Goal: Task Accomplishment & Management: Manage account settings

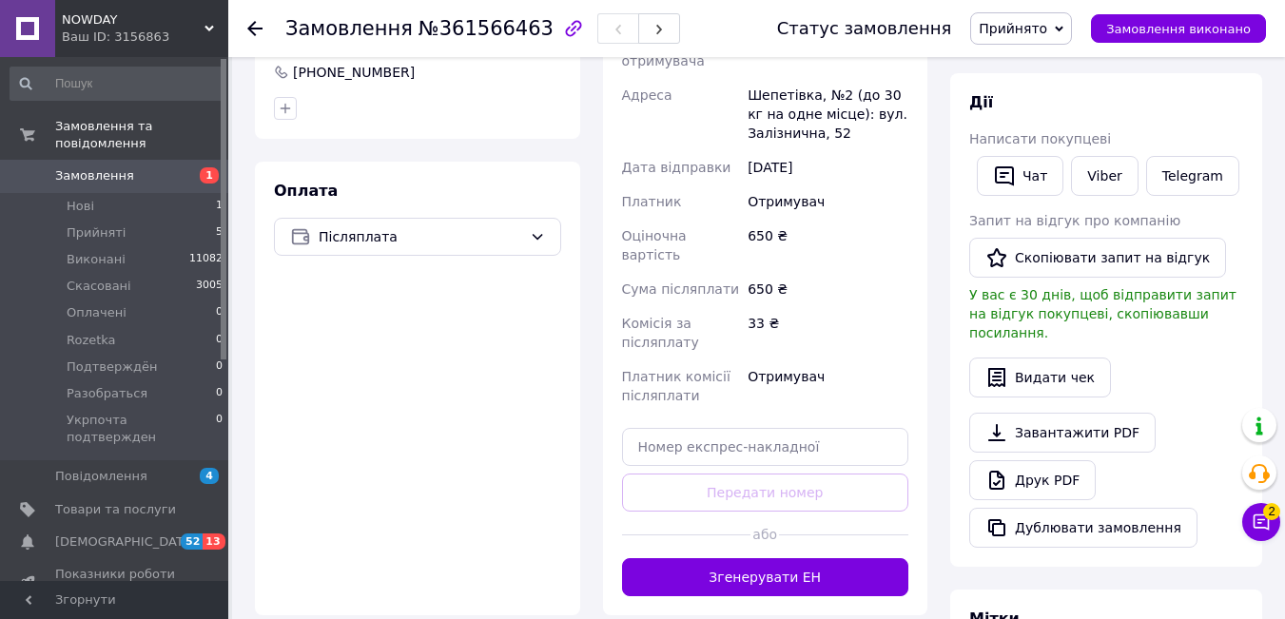
scroll to position [562, 0]
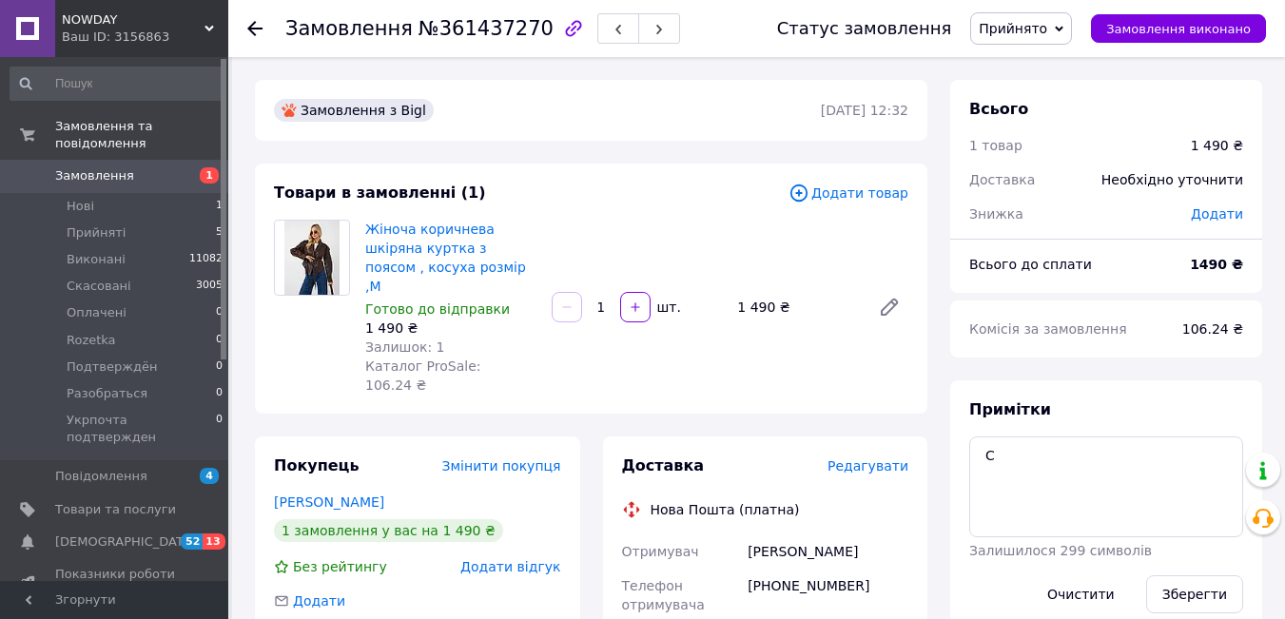
click at [875, 458] on span "Редагувати" at bounding box center [867, 465] width 81 height 15
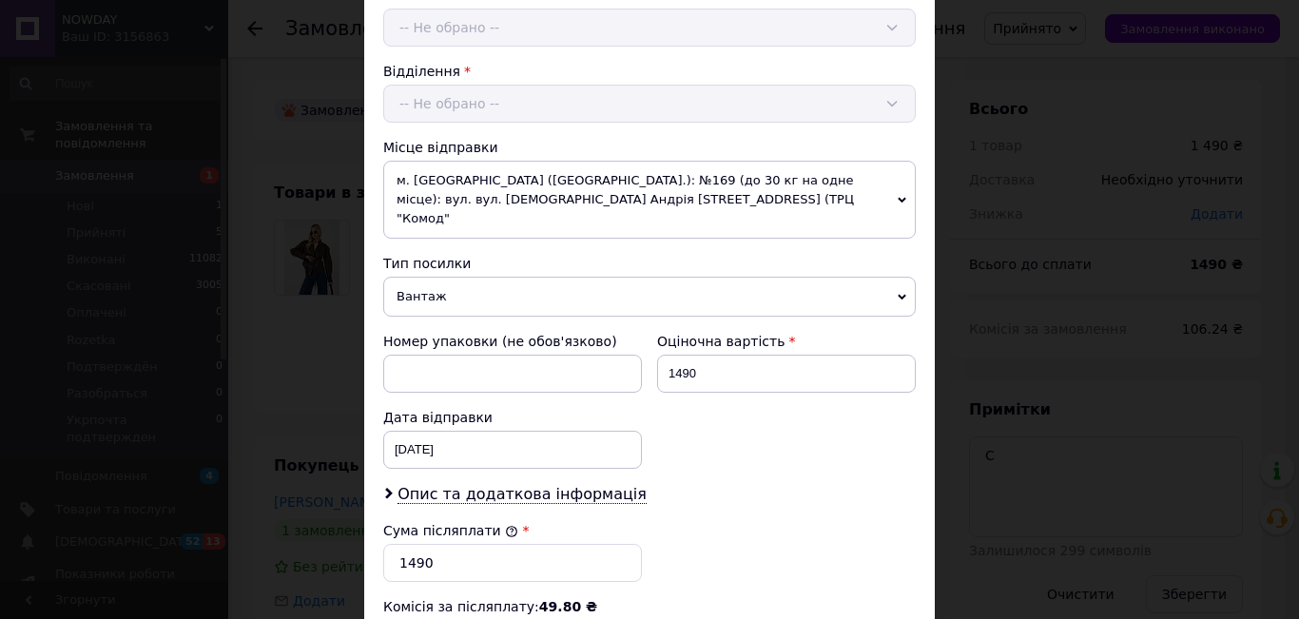
scroll to position [851, 0]
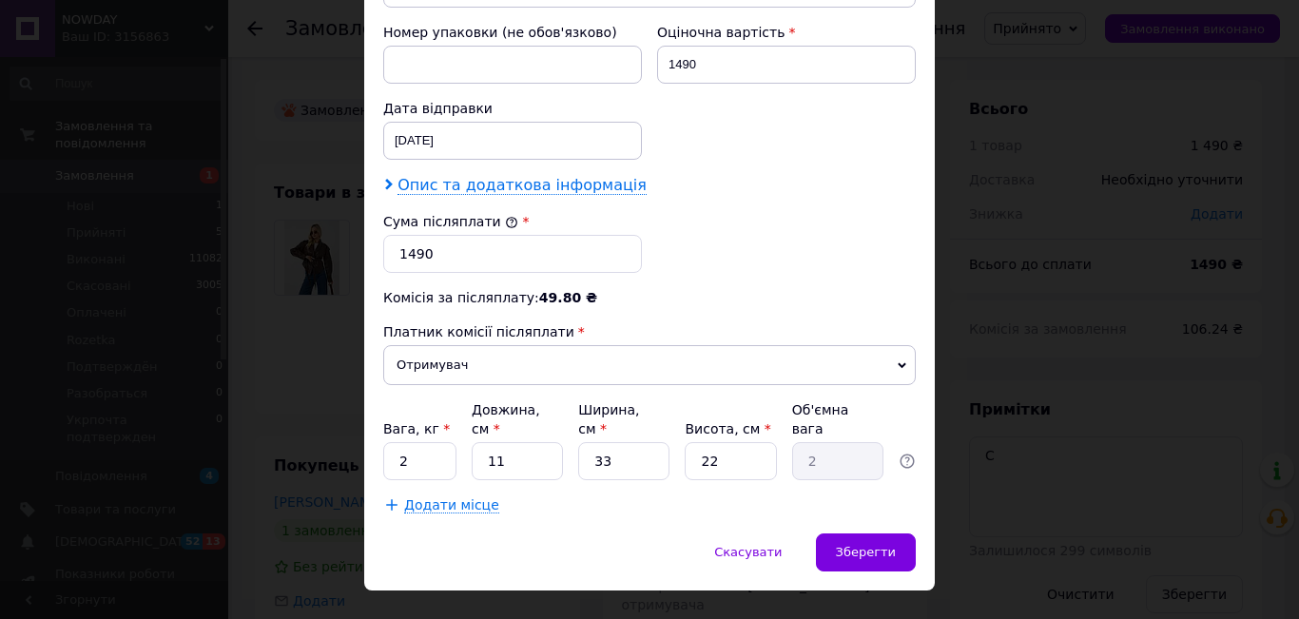
click at [459, 176] on span "Опис та додаткова інформація" at bounding box center [521, 185] width 249 height 19
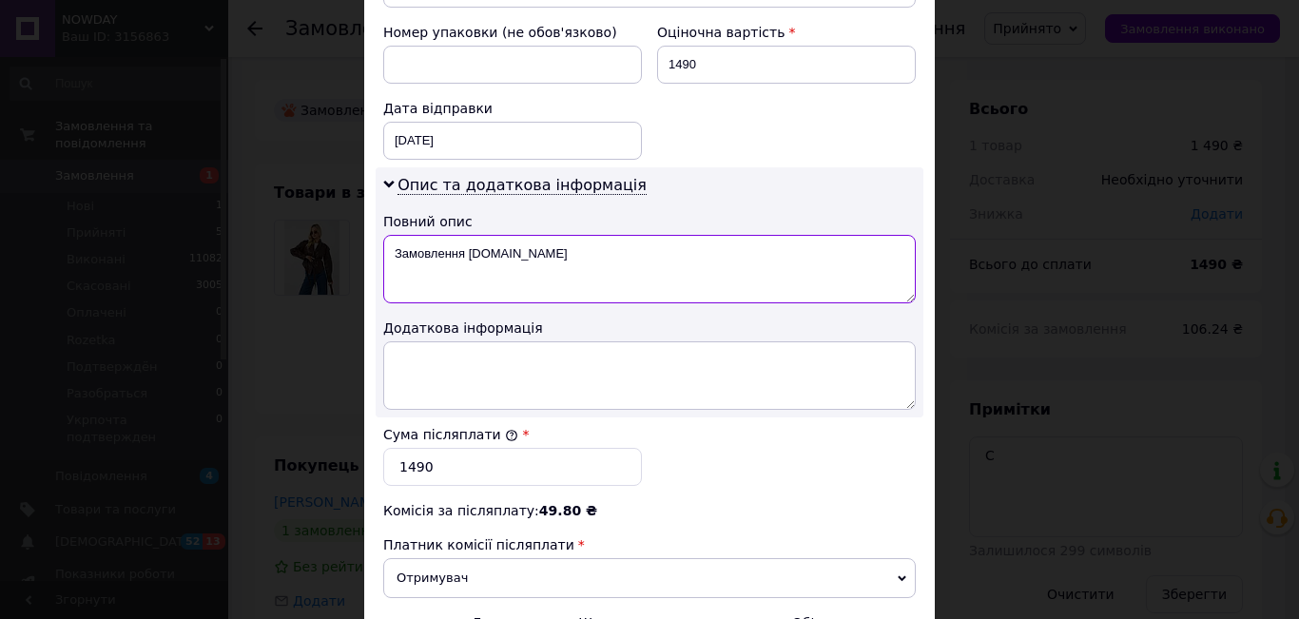
drag, startPoint x: 506, startPoint y: 237, endPoint x: 390, endPoint y: 223, distance: 116.9
click at [390, 235] on textarea "Замовлення Bigl.ua" at bounding box center [649, 269] width 533 height 68
type textarea "r"
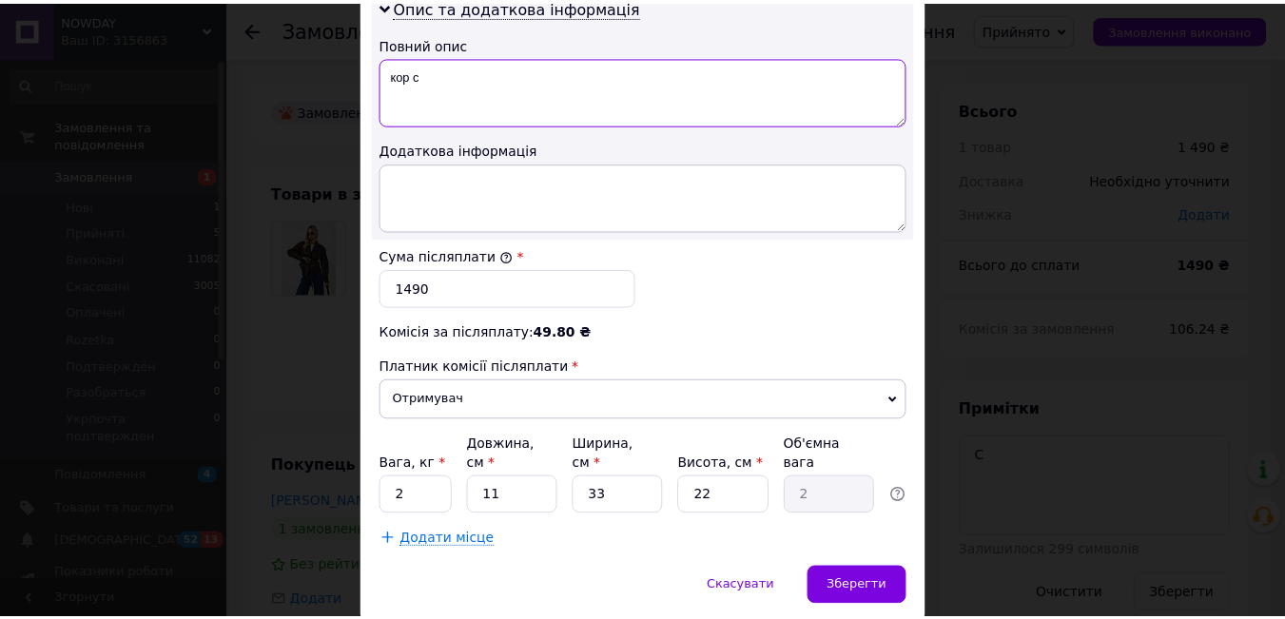
scroll to position [1064, 0]
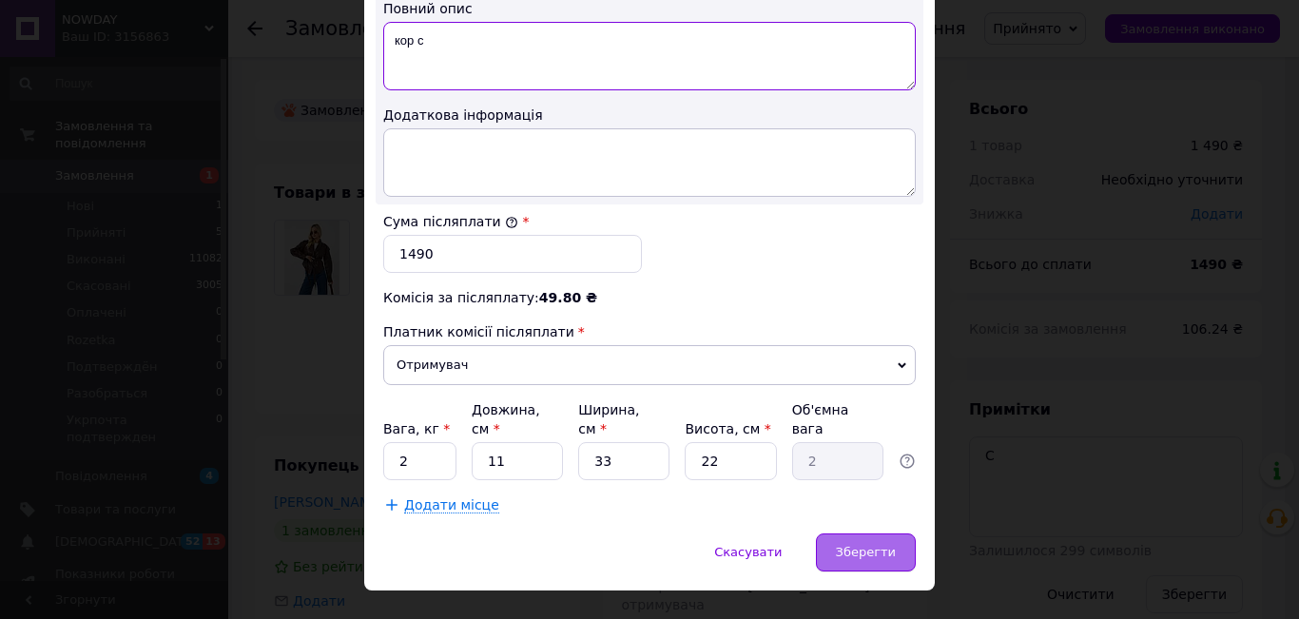
type textarea "кор с"
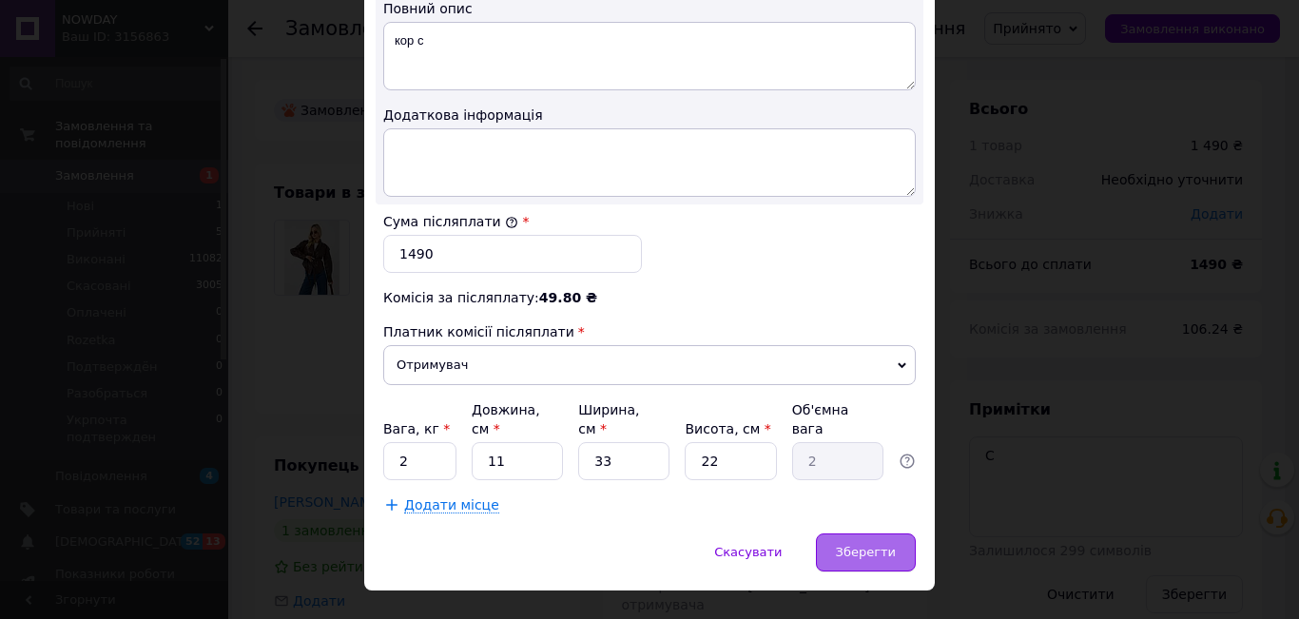
click at [869, 545] on span "Зберегти" at bounding box center [866, 552] width 60 height 14
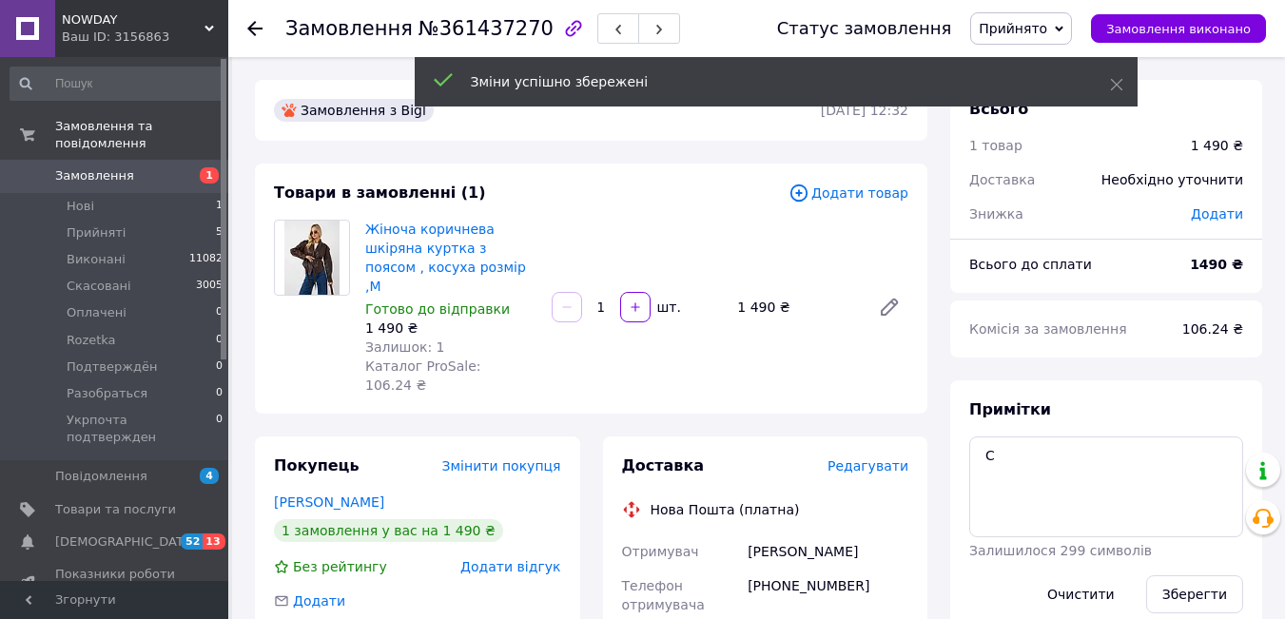
scroll to position [541, 0]
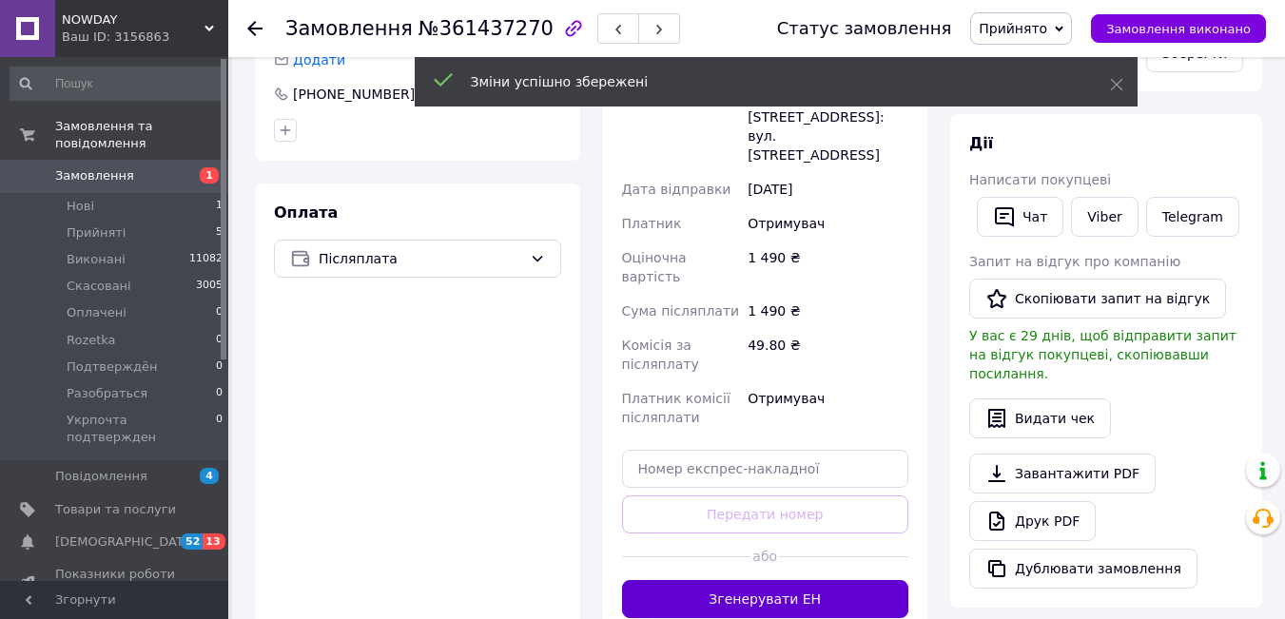
click at [804, 580] on button "Згенерувати ЕН" at bounding box center [765, 599] width 287 height 38
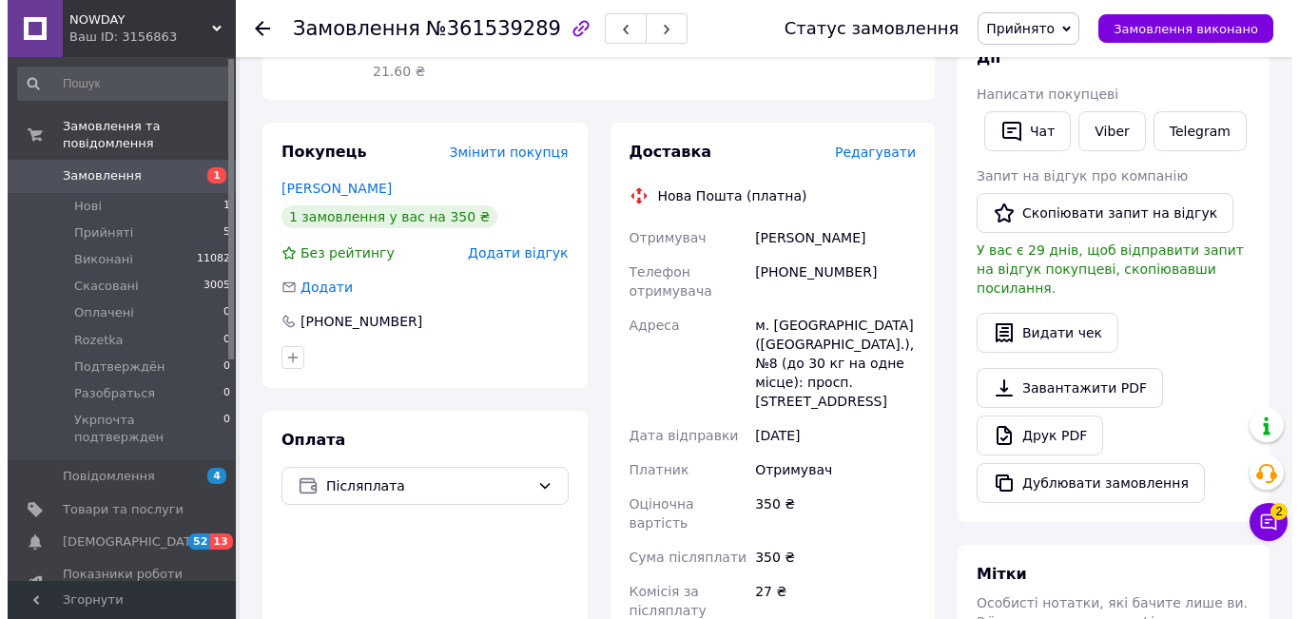
scroll to position [317, 0]
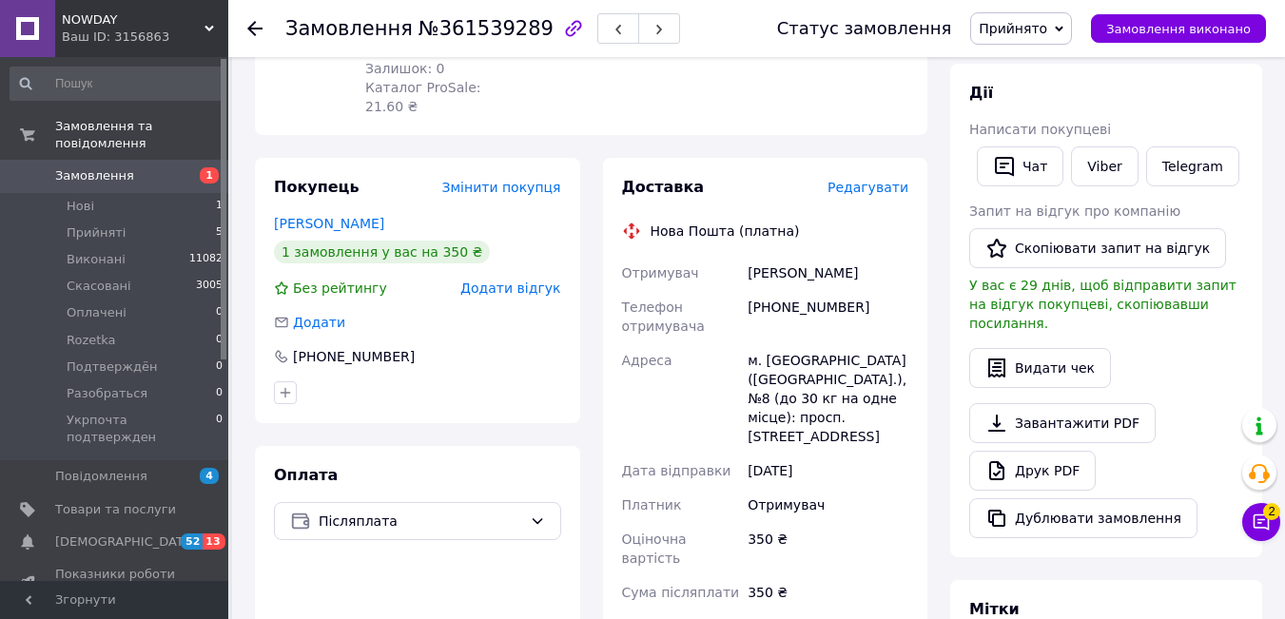
click at [860, 180] on span "Редагувати" at bounding box center [867, 187] width 81 height 15
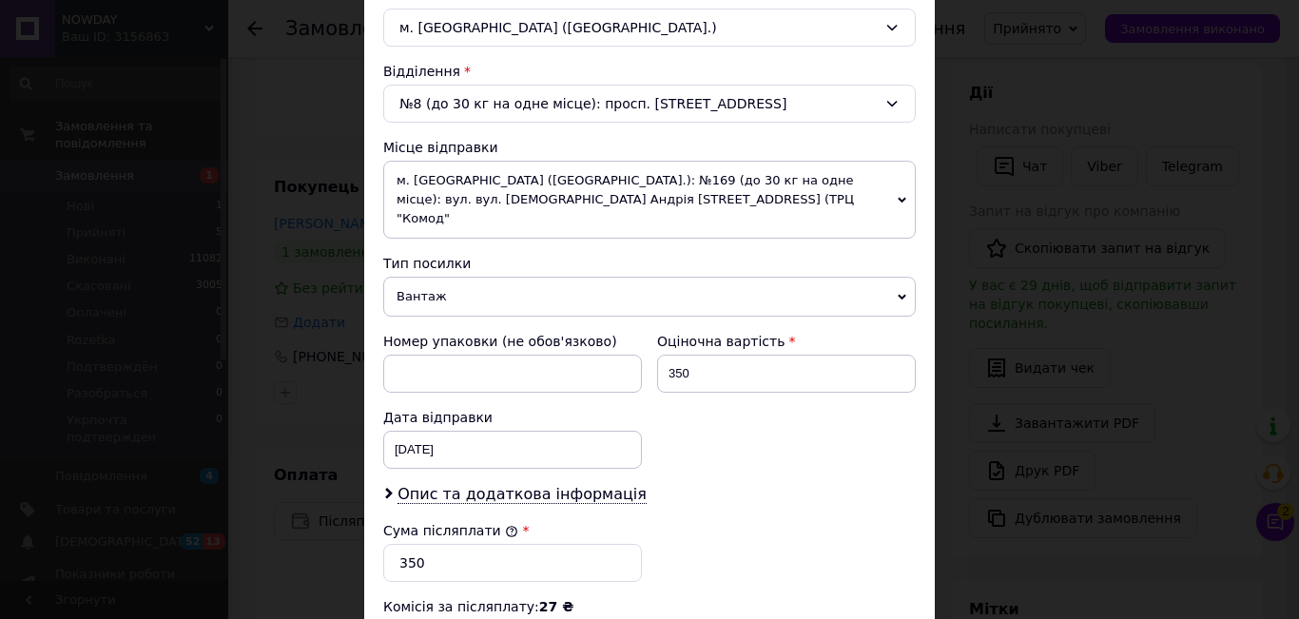
scroll to position [851, 0]
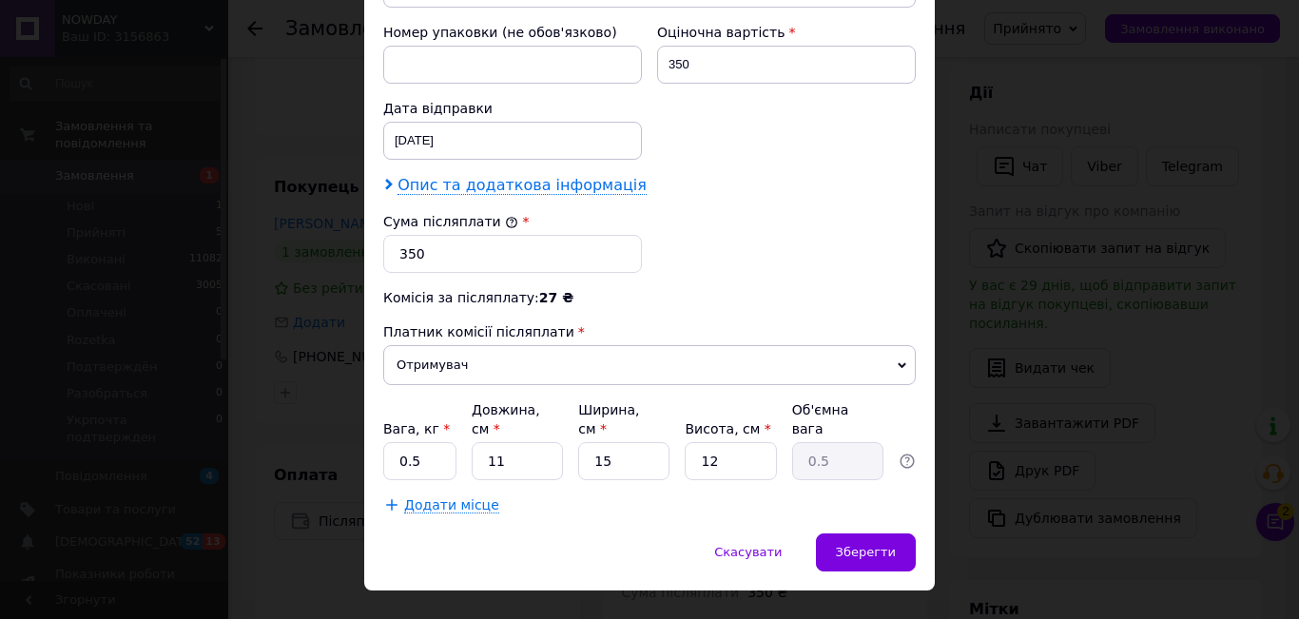
click at [517, 176] on span "Опис та додаткова інформація" at bounding box center [521, 185] width 249 height 19
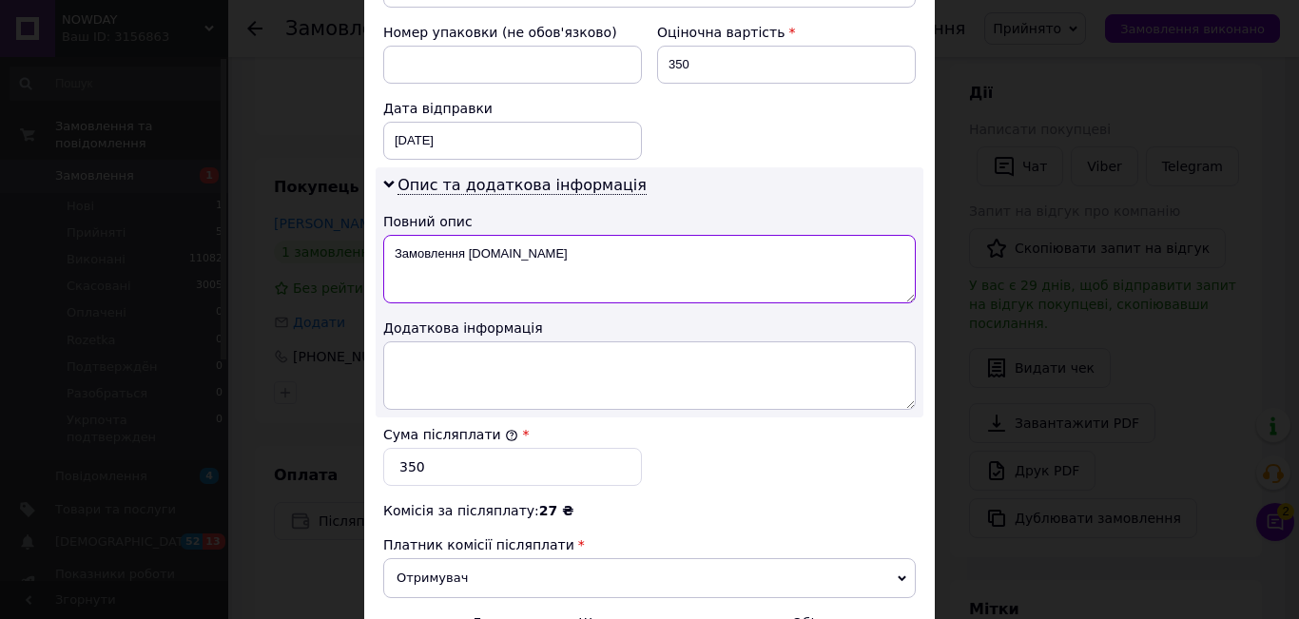
drag, startPoint x: 539, startPoint y: 234, endPoint x: 383, endPoint y: 223, distance: 156.4
click at [383, 235] on textarea "Замовлення [DOMAIN_NAME]" at bounding box center [649, 269] width 533 height 68
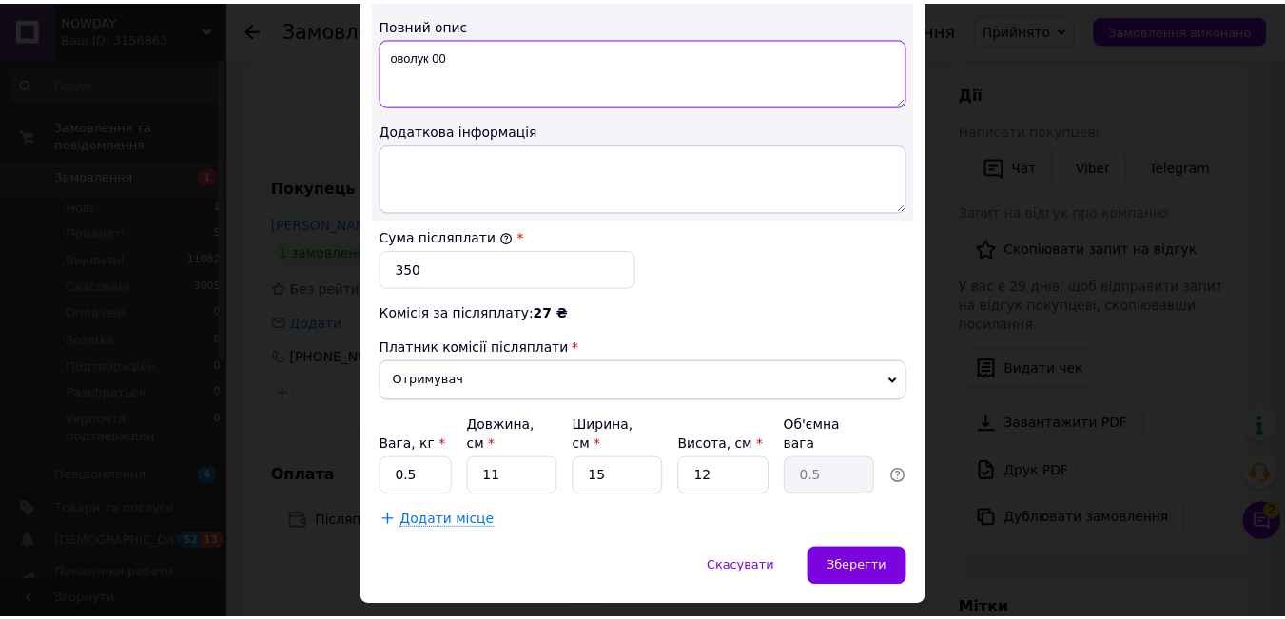
scroll to position [1064, 0]
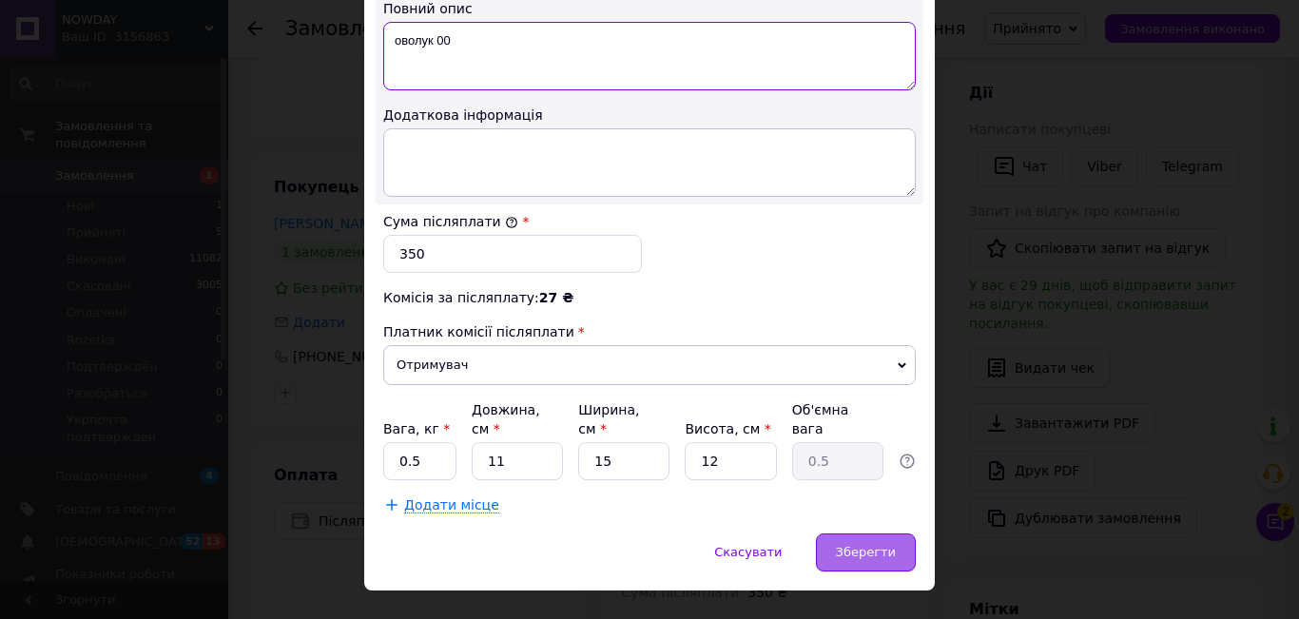
type textarea "оволук 00"
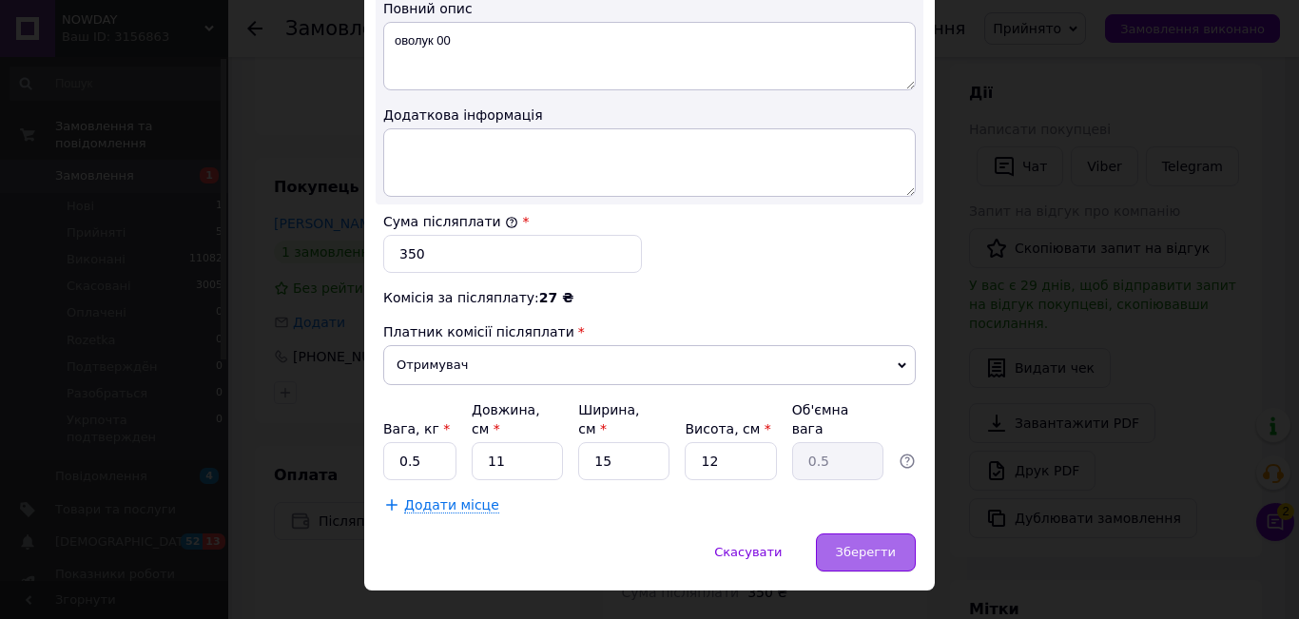
click at [862, 545] on span "Зберегти" at bounding box center [866, 552] width 60 height 14
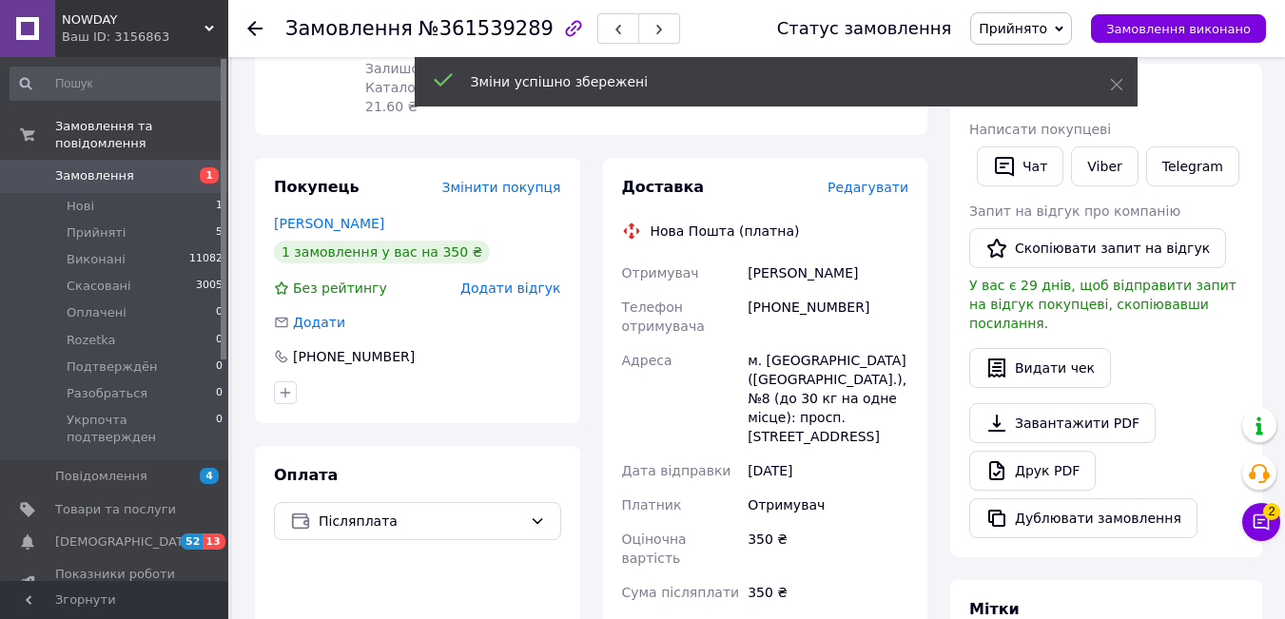
scroll to position [858, 0]
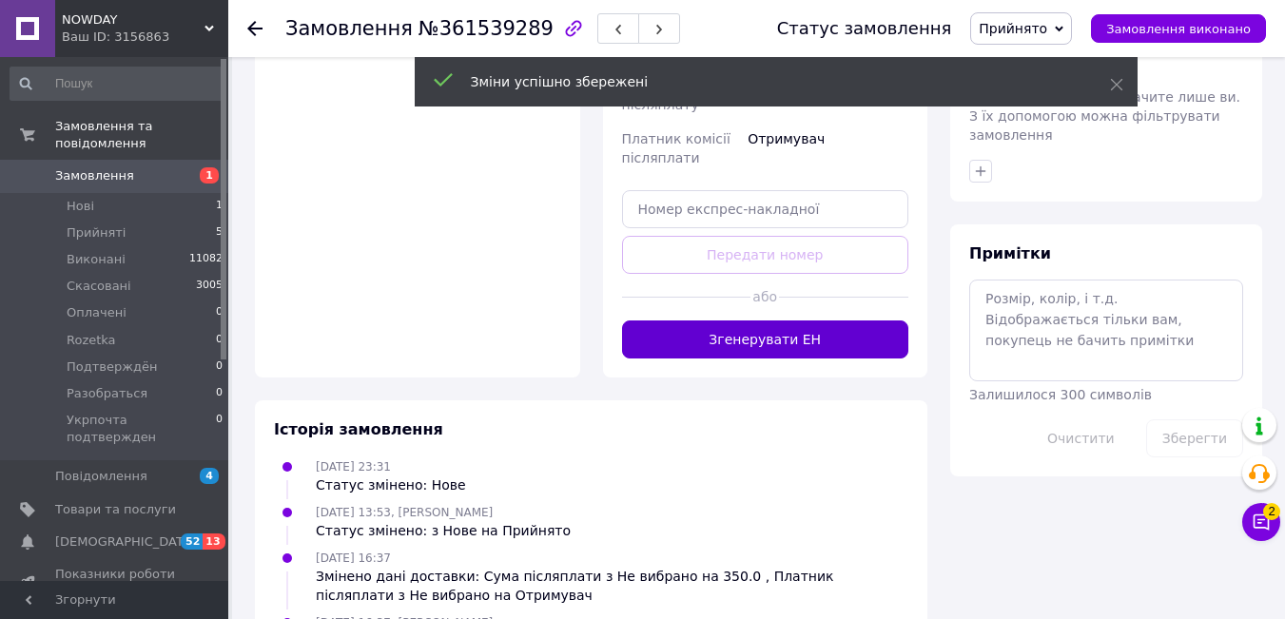
click at [760, 320] on button "Згенерувати ЕН" at bounding box center [765, 339] width 287 height 38
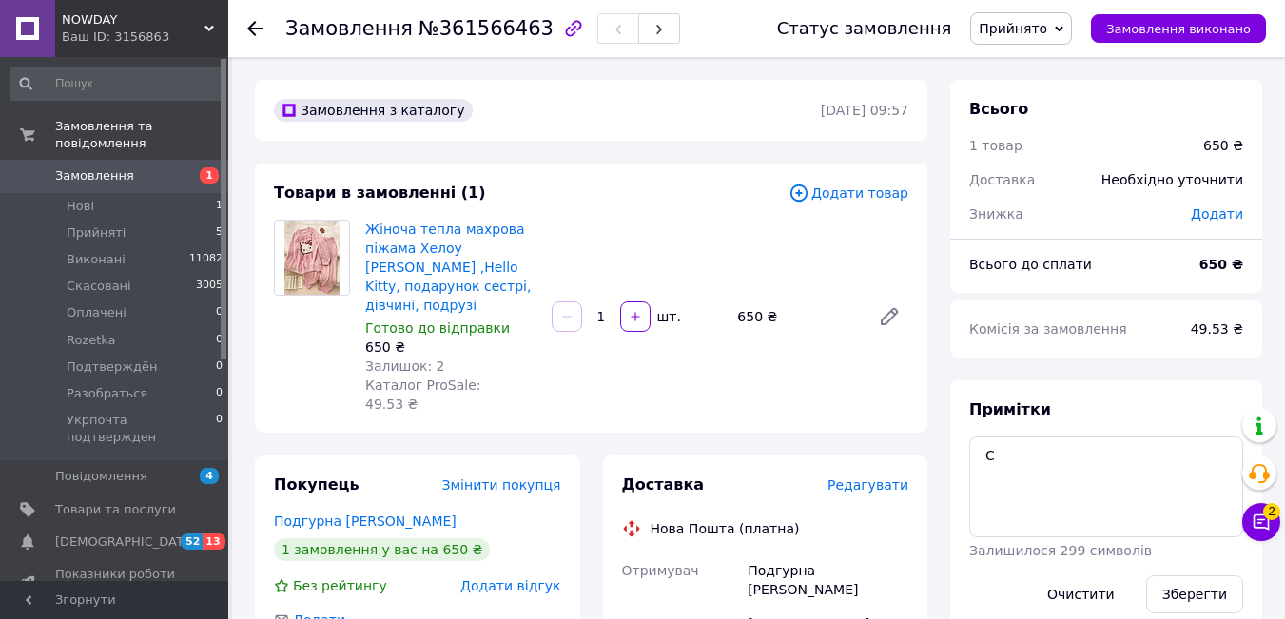
click at [870, 477] on span "Редагувати" at bounding box center [867, 484] width 81 height 15
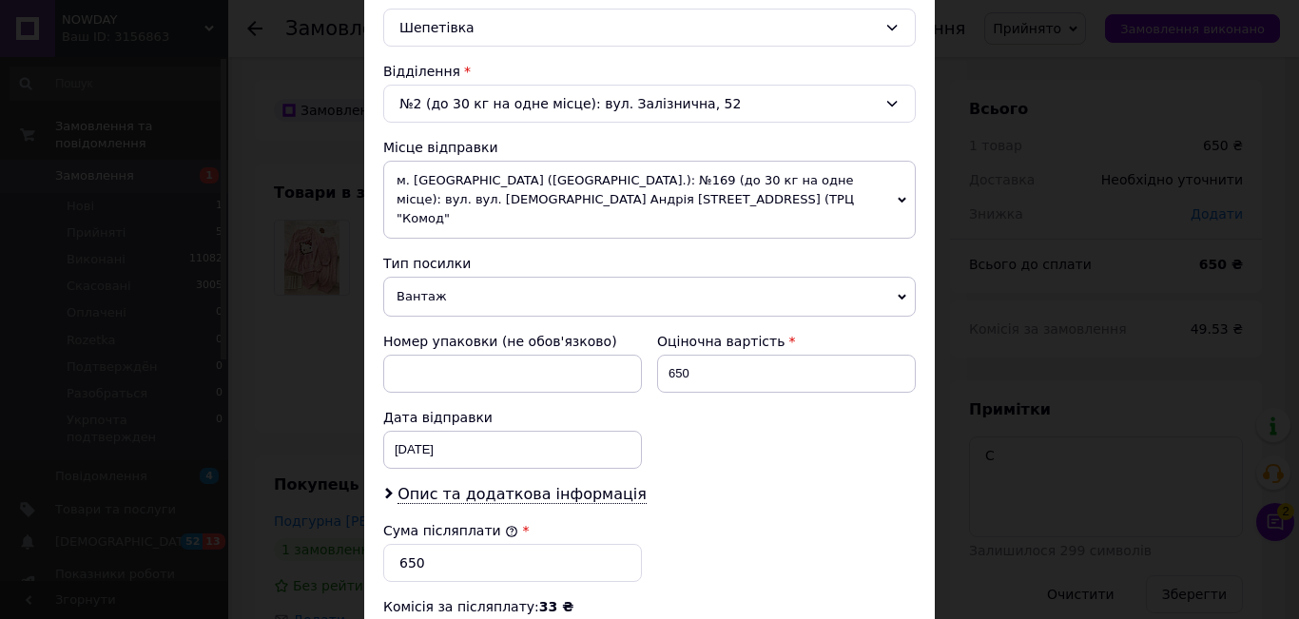
scroll to position [851, 0]
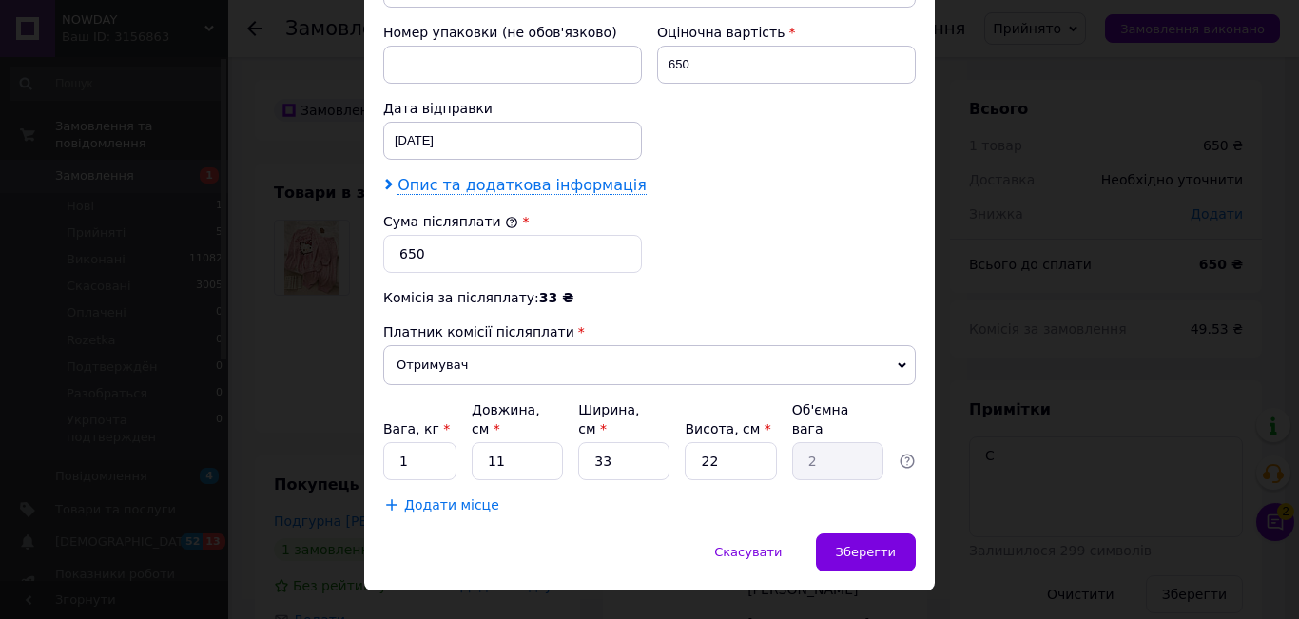
click at [420, 176] on span "Опис та додаткова інформація" at bounding box center [521, 185] width 249 height 19
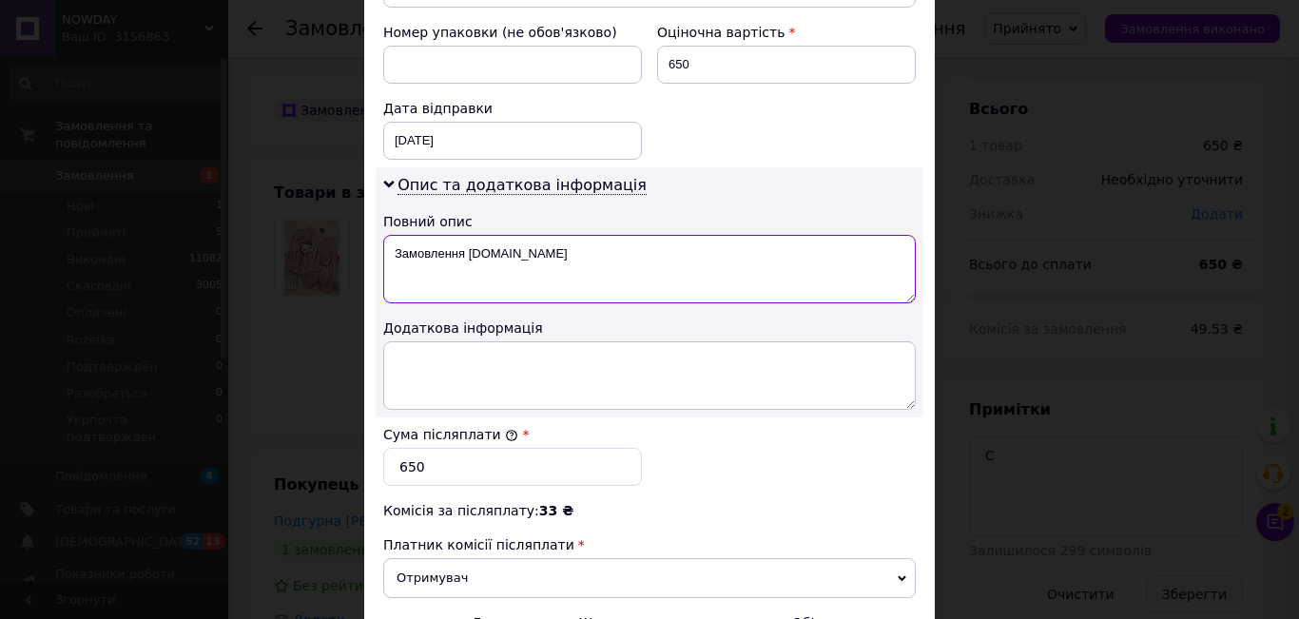
drag, startPoint x: 528, startPoint y: 231, endPoint x: 391, endPoint y: 226, distance: 137.0
click at [391, 235] on textarea "Замовлення Prom.ua" at bounding box center [649, 269] width 533 height 68
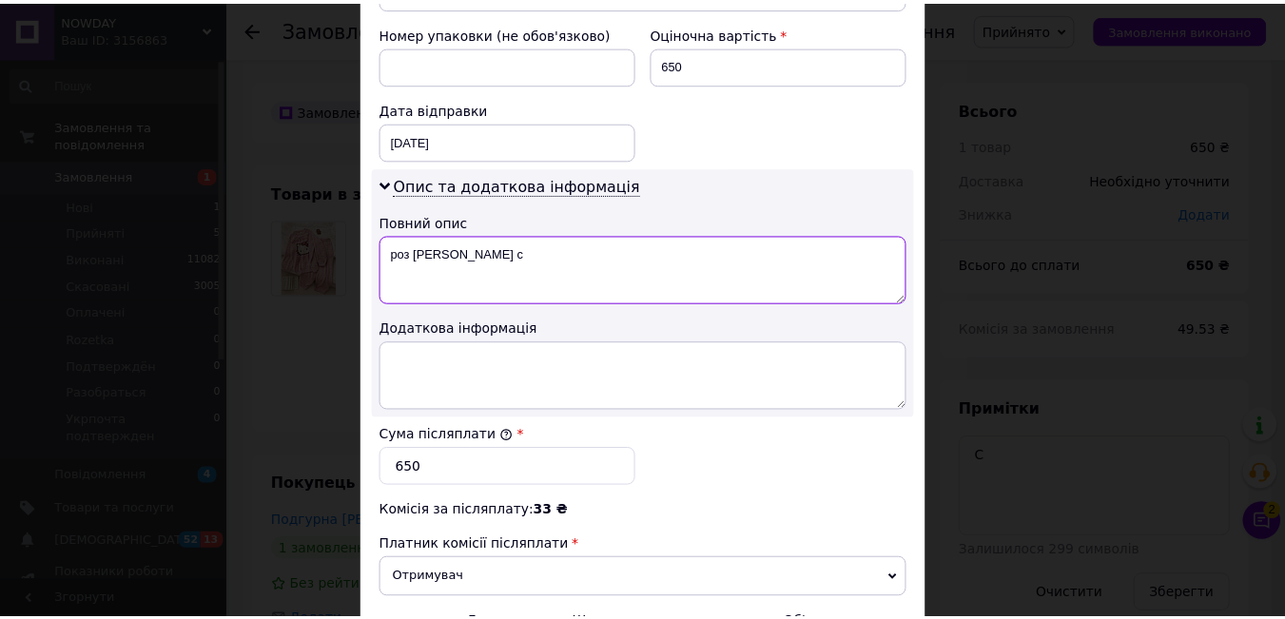
scroll to position [1064, 0]
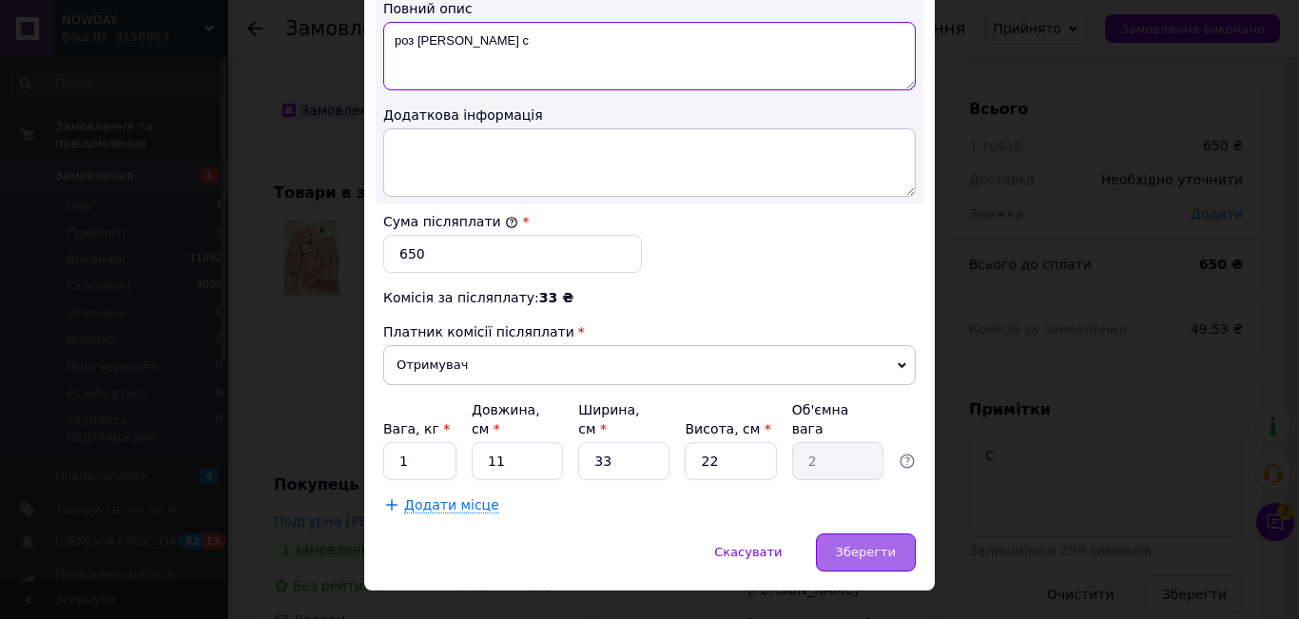
type textarea "роз китти с"
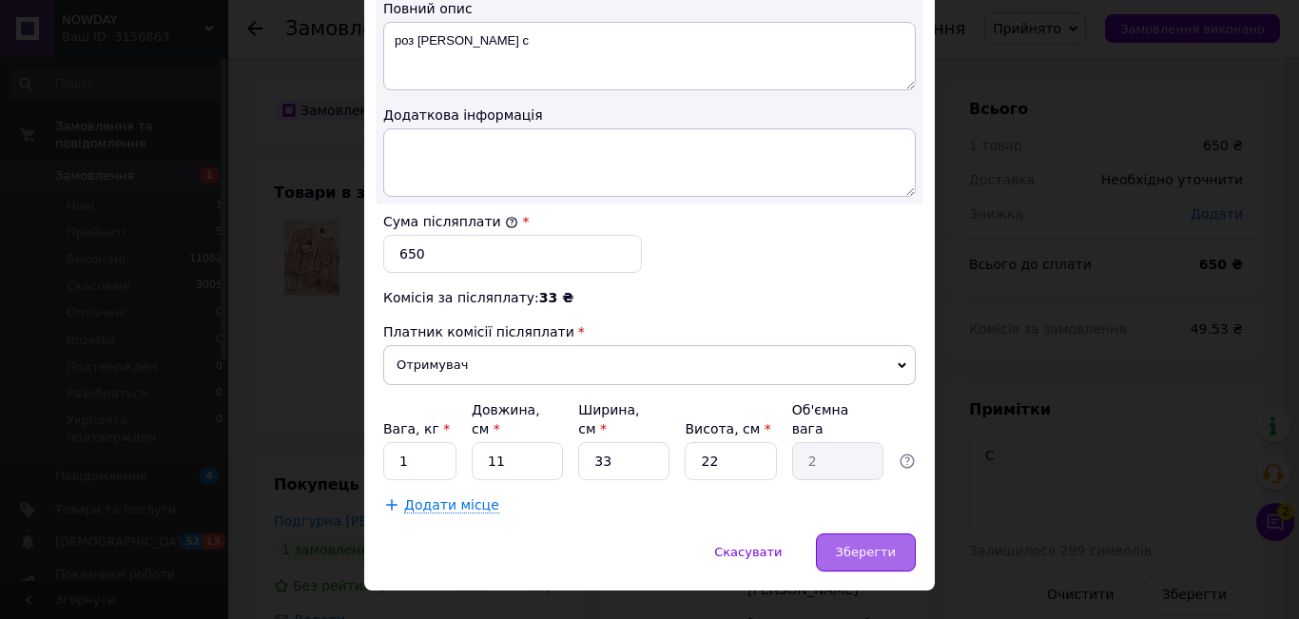
click at [899, 533] on div "Зберегти" at bounding box center [866, 552] width 100 height 38
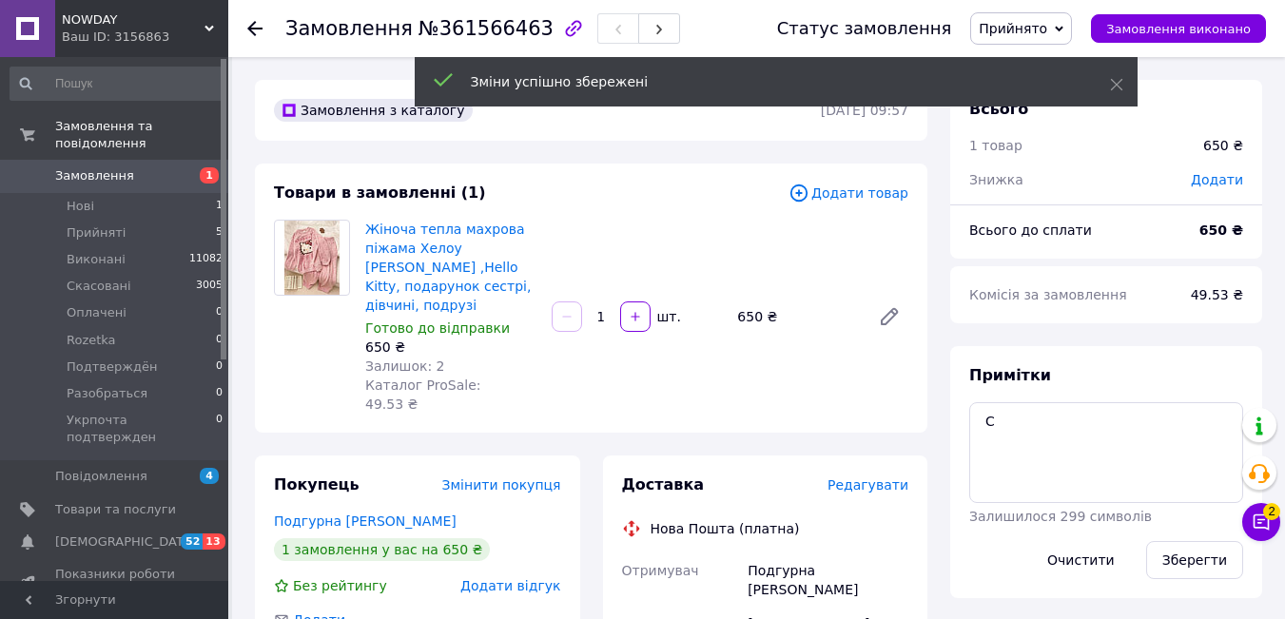
scroll to position [541, 0]
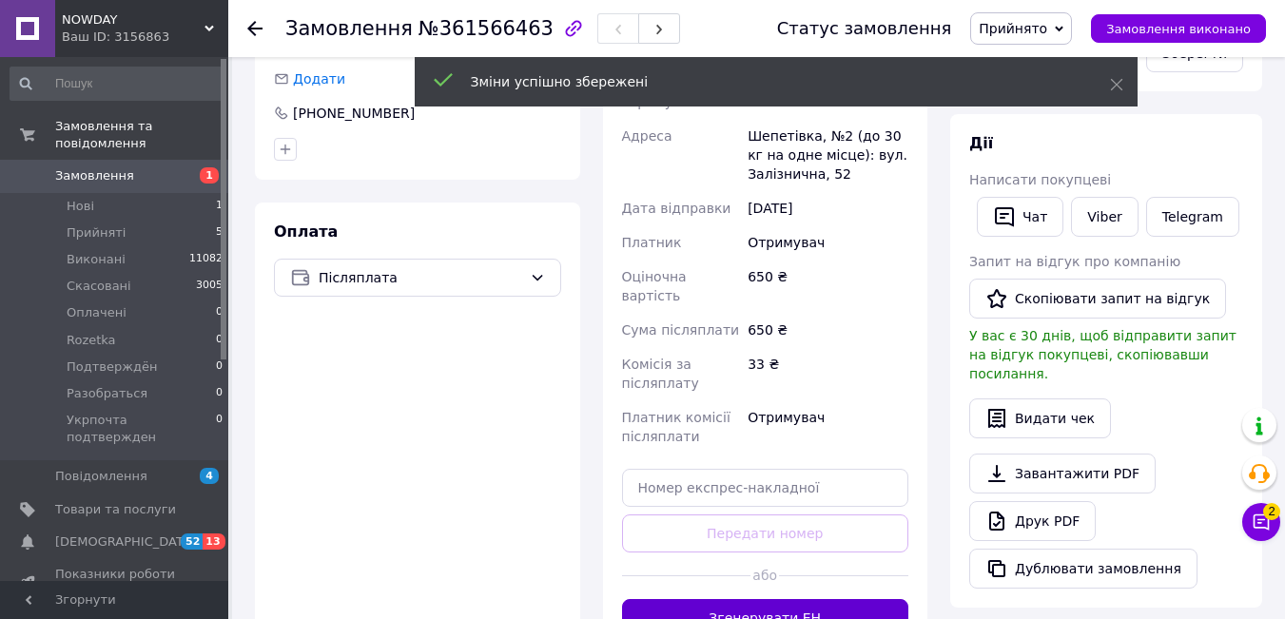
click at [790, 599] on button "Згенерувати ЕН" at bounding box center [765, 618] width 287 height 38
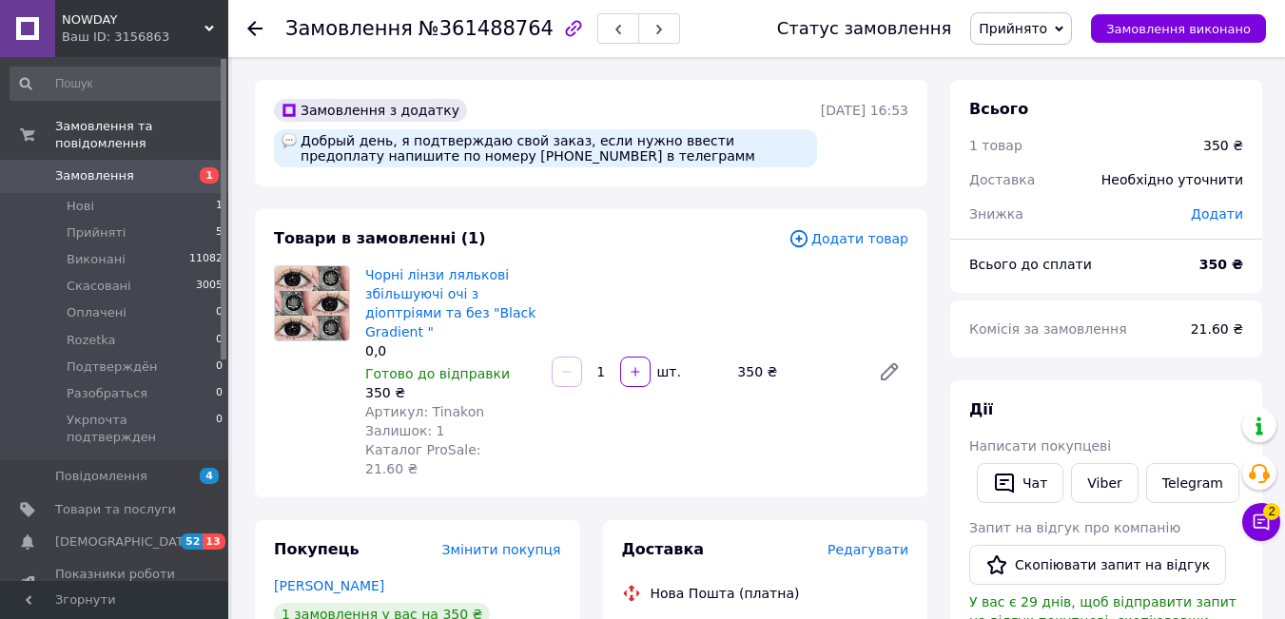
click at [891, 542] on span "Редагувати" at bounding box center [867, 549] width 81 height 15
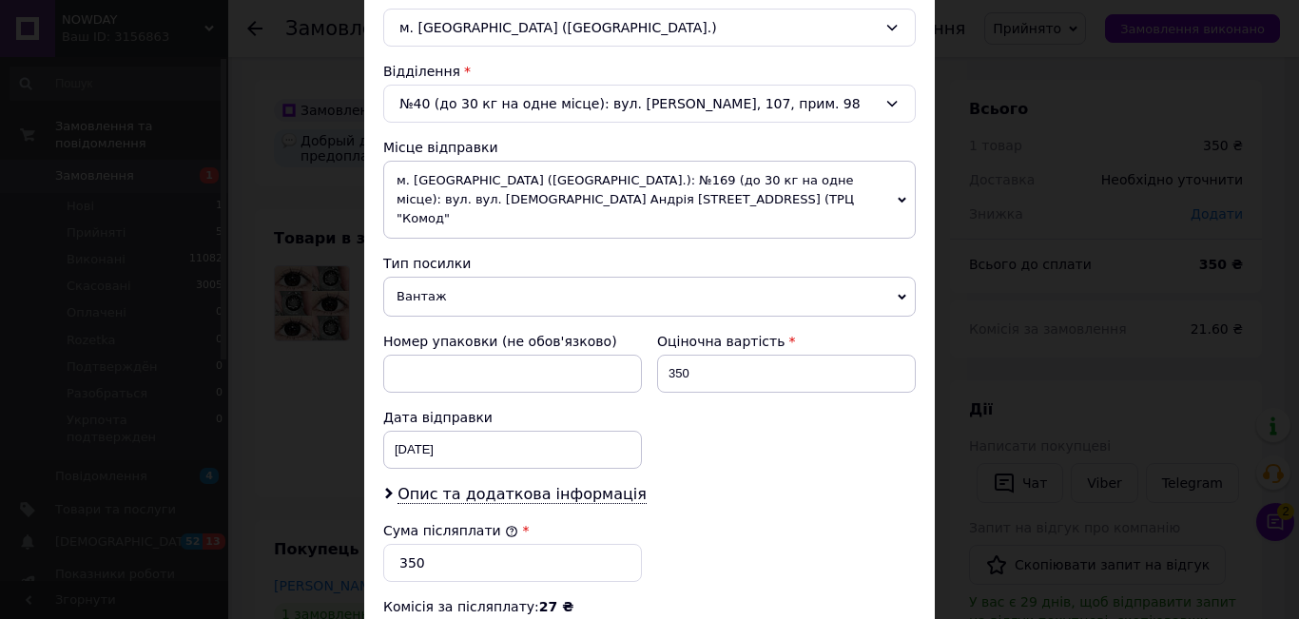
scroll to position [851, 0]
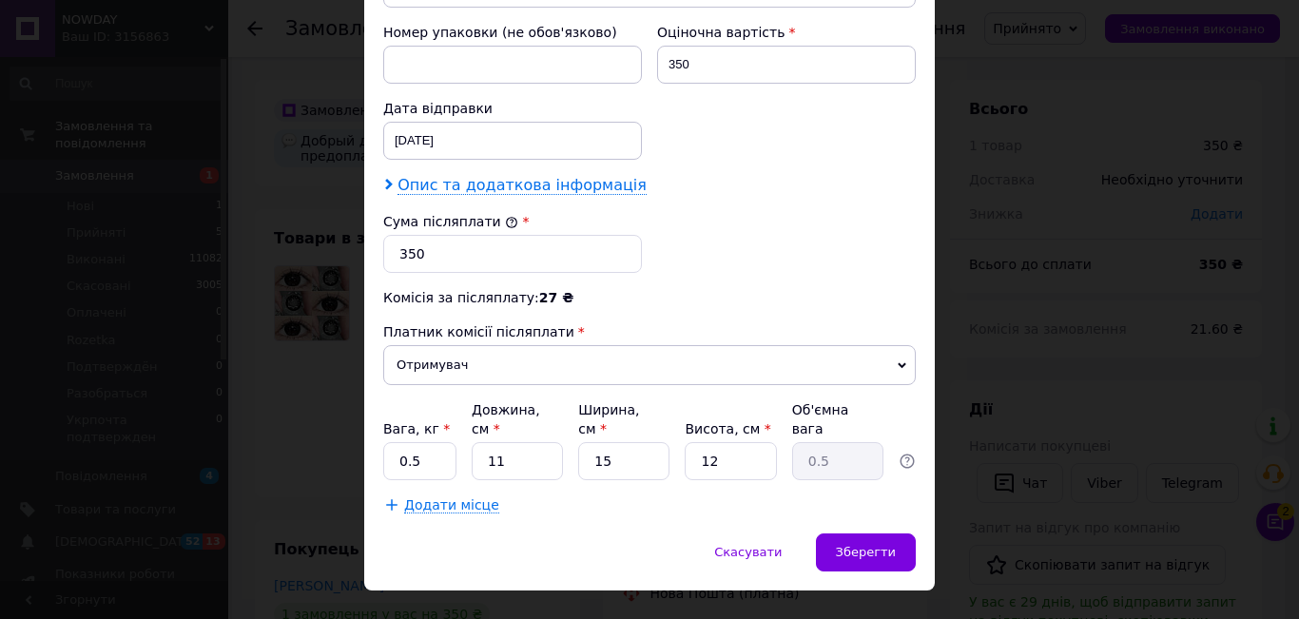
click at [473, 176] on span "Опис та додаткова інформація" at bounding box center [521, 185] width 249 height 19
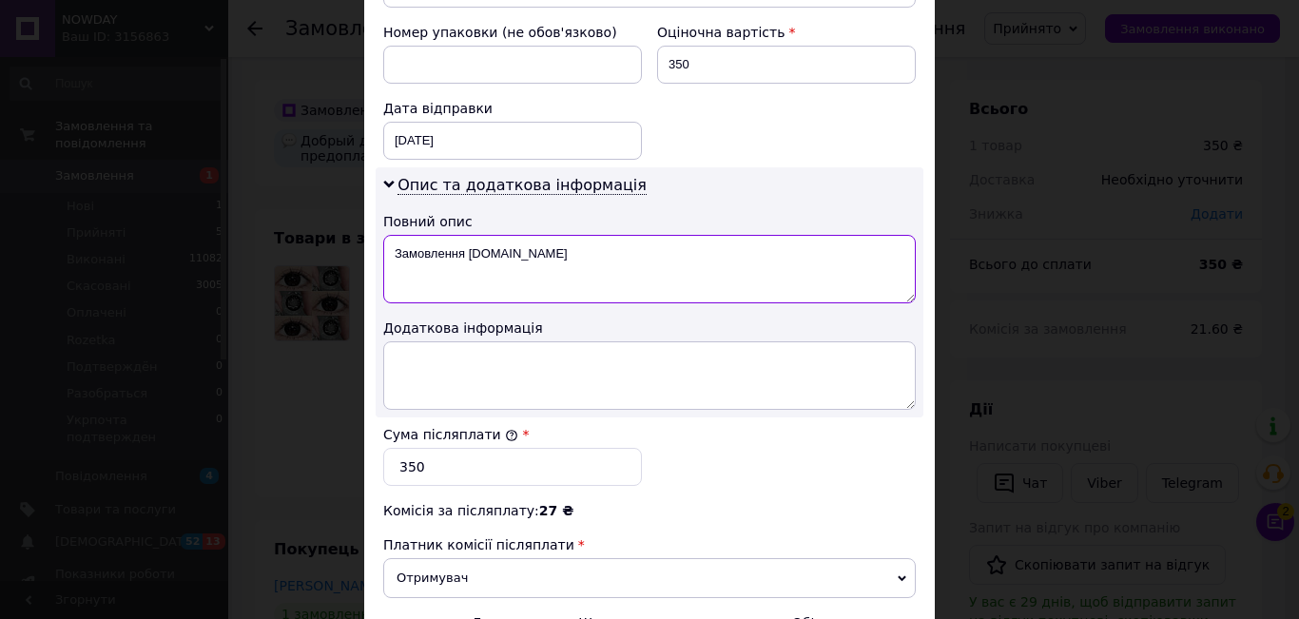
drag, startPoint x: 522, startPoint y: 242, endPoint x: 387, endPoint y: 236, distance: 135.2
click at [387, 236] on textarea "Замовлення [DOMAIN_NAME]" at bounding box center [649, 269] width 533 height 68
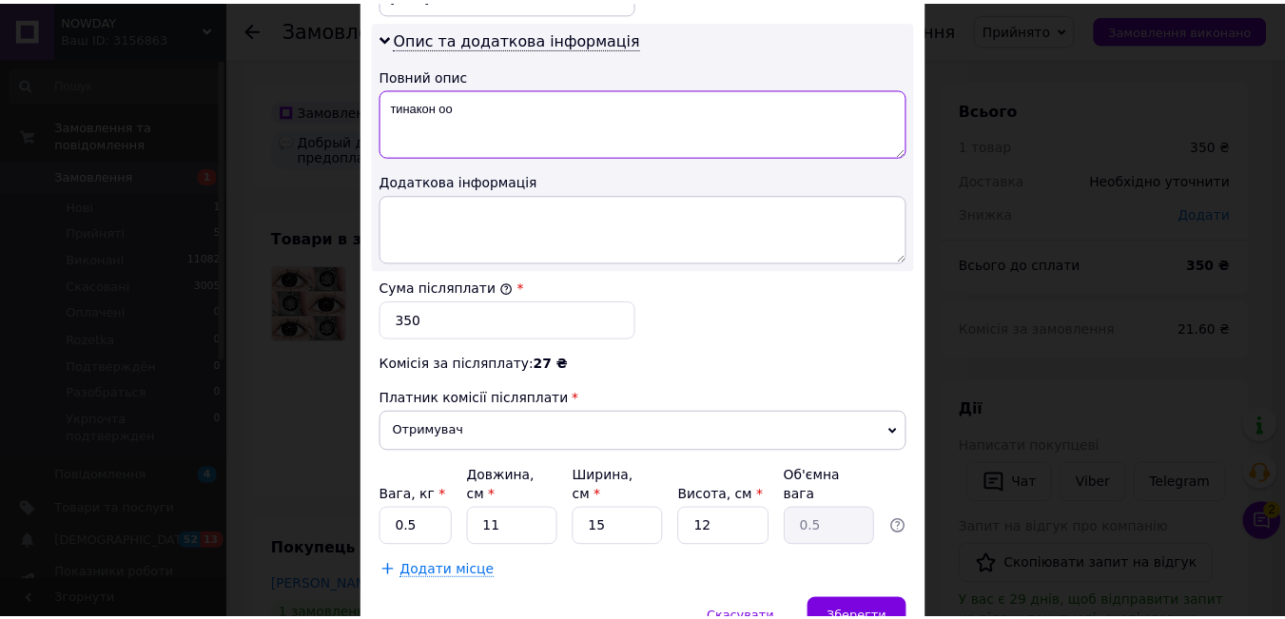
scroll to position [1064, 0]
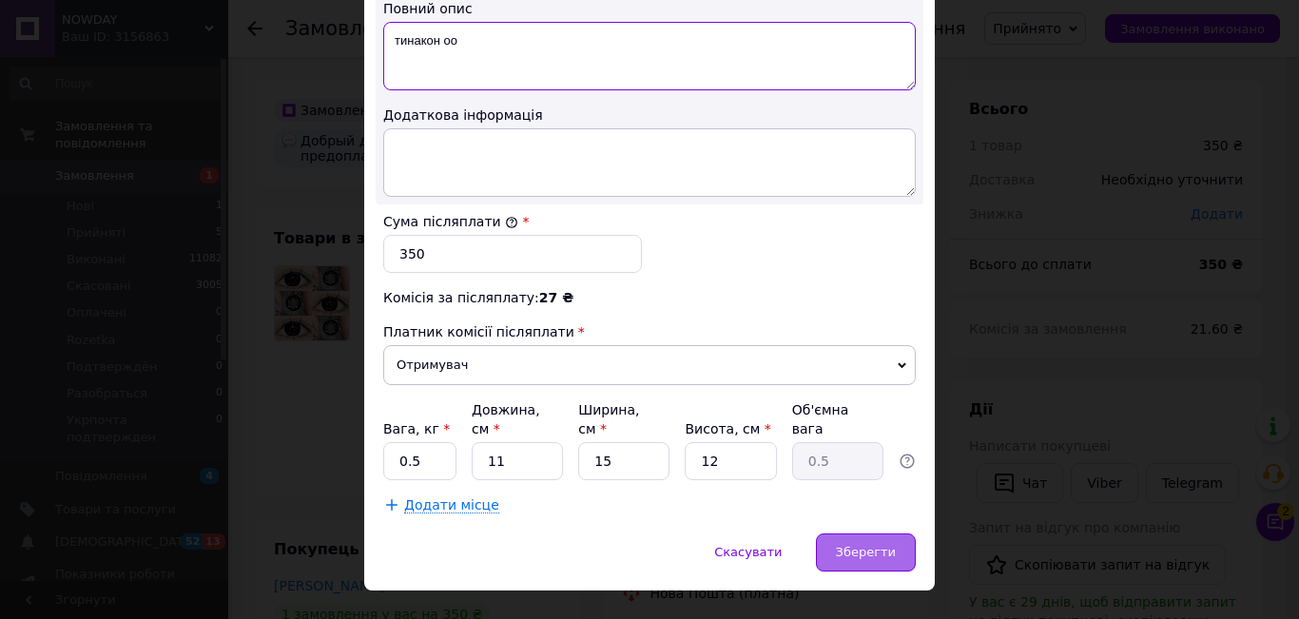
type textarea "тинакон оо"
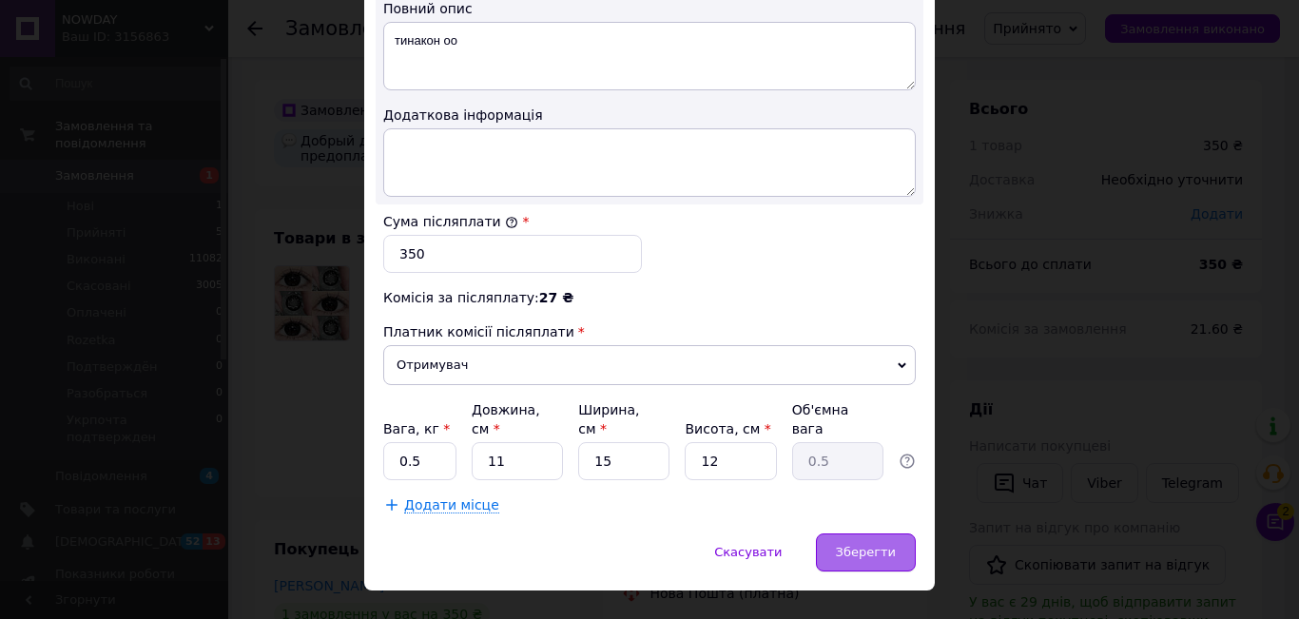
drag, startPoint x: 880, startPoint y: 513, endPoint x: 888, endPoint y: 507, distance: 10.8
click at [880, 545] on span "Зберегти" at bounding box center [866, 552] width 60 height 14
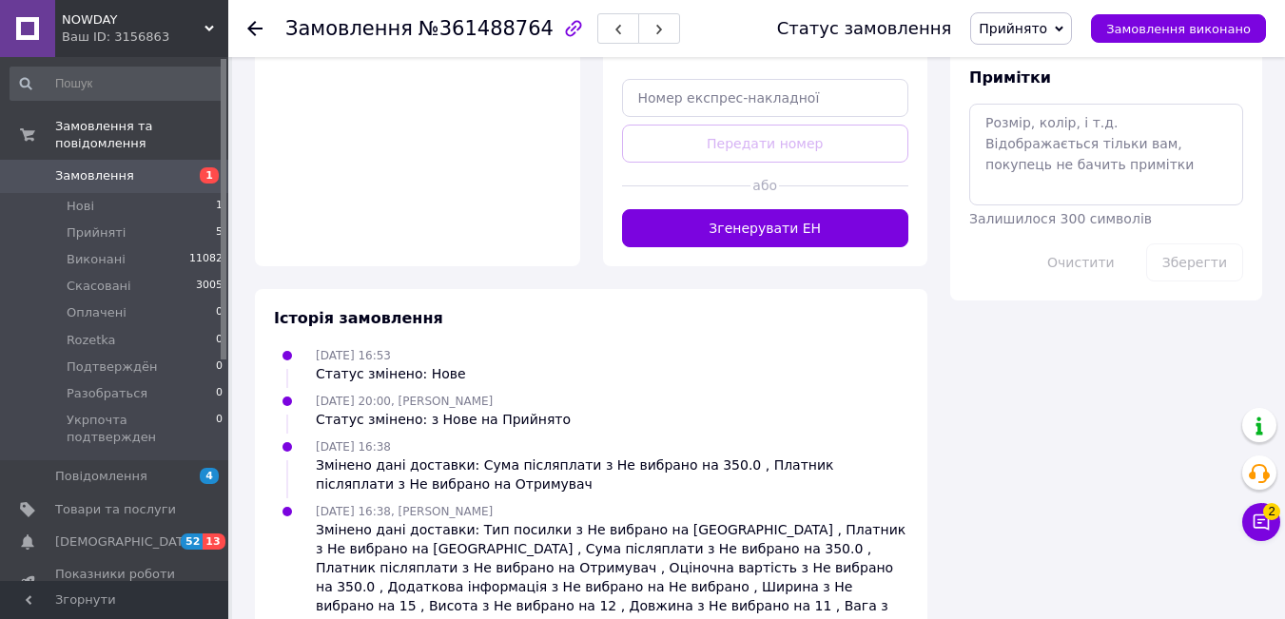
scroll to position [1053, 0]
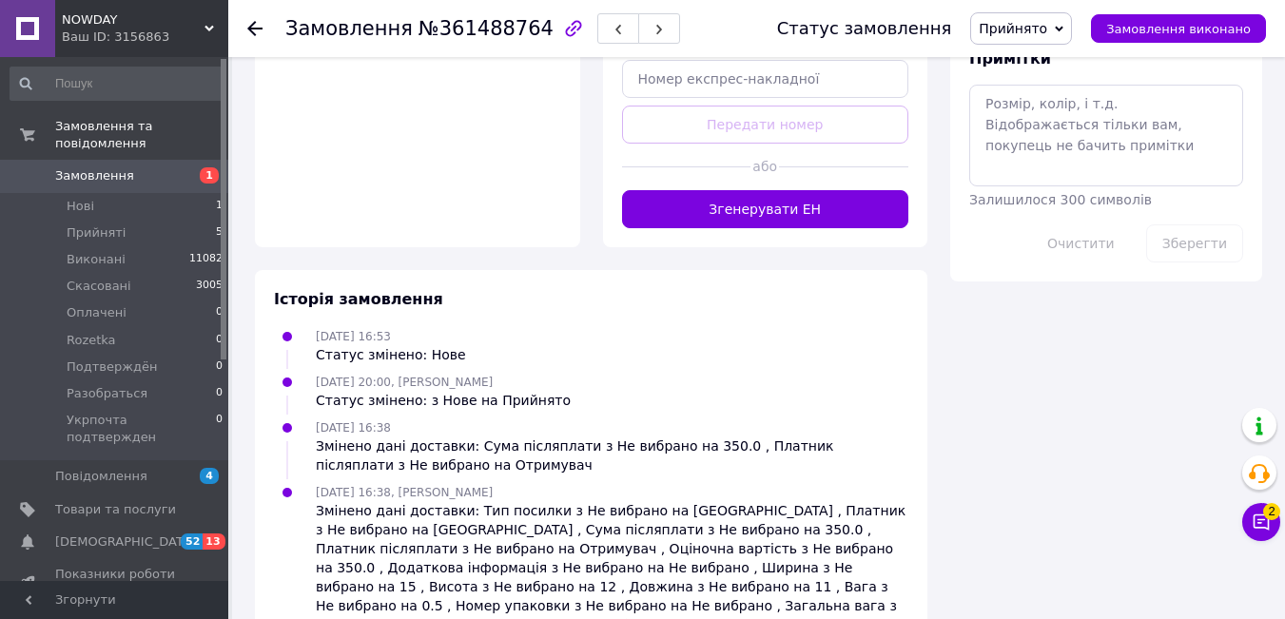
click at [793, 190] on button "Згенерувати ЕН" at bounding box center [765, 209] width 287 height 38
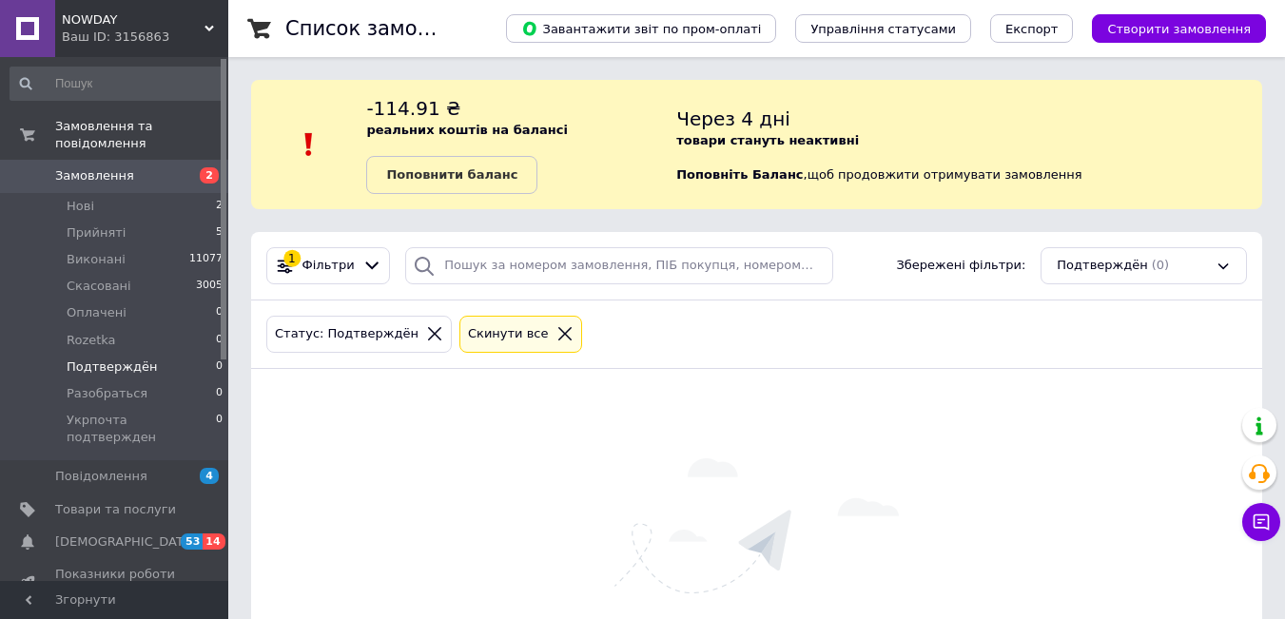
scroll to position [159, 0]
